Goal: Transaction & Acquisition: Download file/media

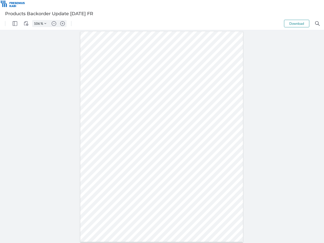
click at [15, 24] on img "Panel" at bounding box center [15, 23] width 5 height 5
click at [26, 24] on img "View Controls" at bounding box center [26, 23] width 5 height 5
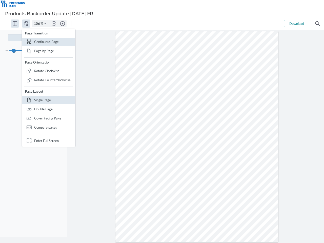
click at [38, 24] on input "106" at bounding box center [36, 23] width 8 height 5
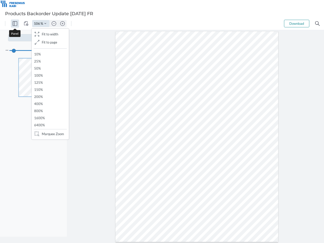
click at [45, 24] on img "Zoom Controls" at bounding box center [45, 24] width 2 height 2
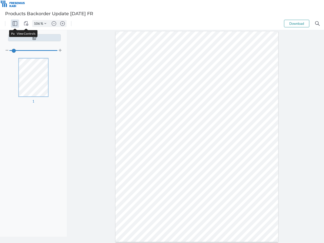
click at [54, 24] on img "Zoom out" at bounding box center [54, 23] width 5 height 5
click at [63, 24] on img "Zoom in" at bounding box center [62, 23] width 5 height 5
type input "106"
click at [297, 24] on button "Download" at bounding box center [296, 24] width 25 height 8
click at [318, 24] on img "Search" at bounding box center [317, 23] width 5 height 5
